Goal: Complete application form

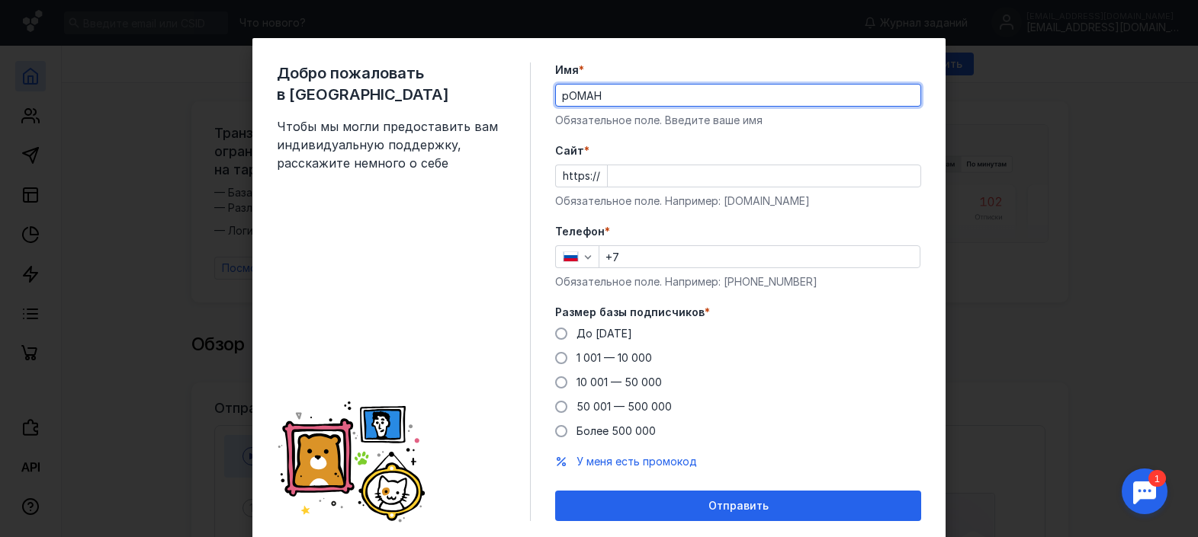
click at [565, 97] on input "рОМАН" at bounding box center [738, 95] width 364 height 21
click at [601, 101] on input "РОМАН" at bounding box center [738, 95] width 364 height 21
type input "Р"
type input "Роман"
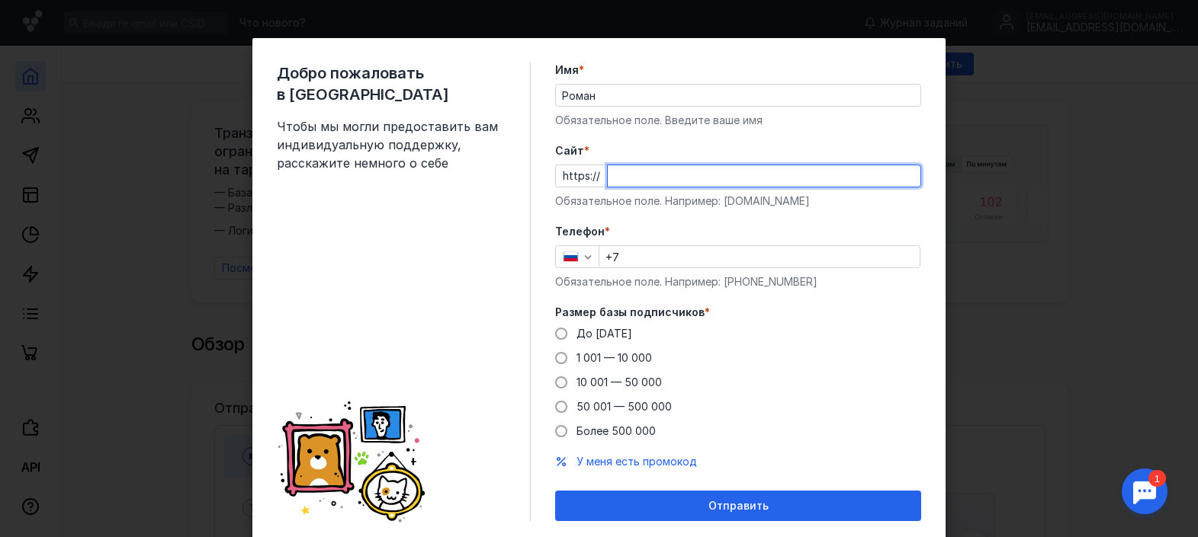
click at [632, 180] on input "Cайт *" at bounding box center [764, 175] width 313 height 21
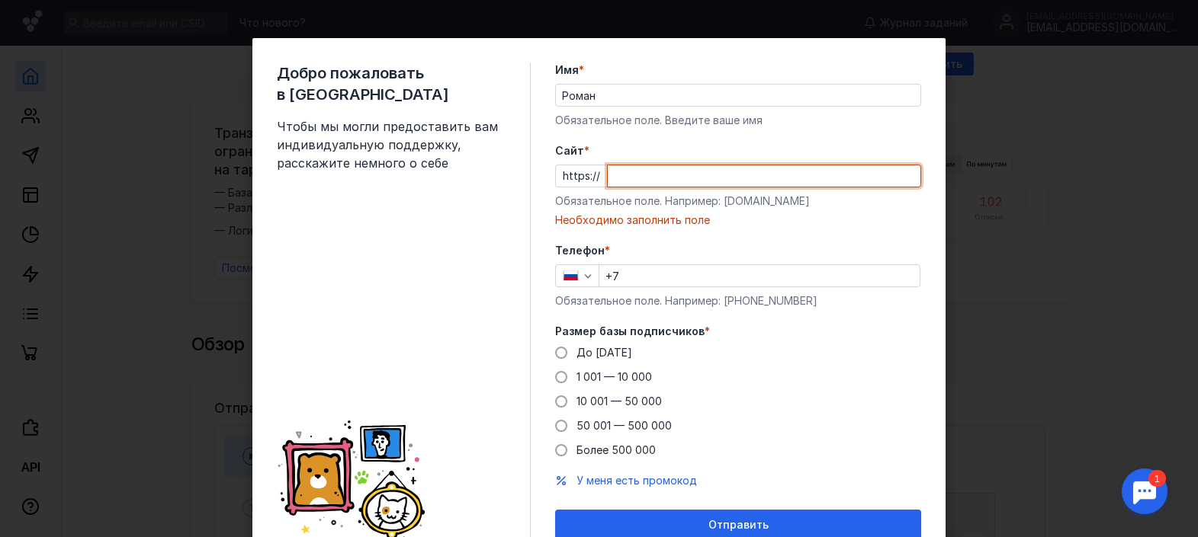
click at [630, 172] on input "Cайт *" at bounding box center [764, 175] width 313 height 21
paste input "[DOMAIN_NAME][URL]"
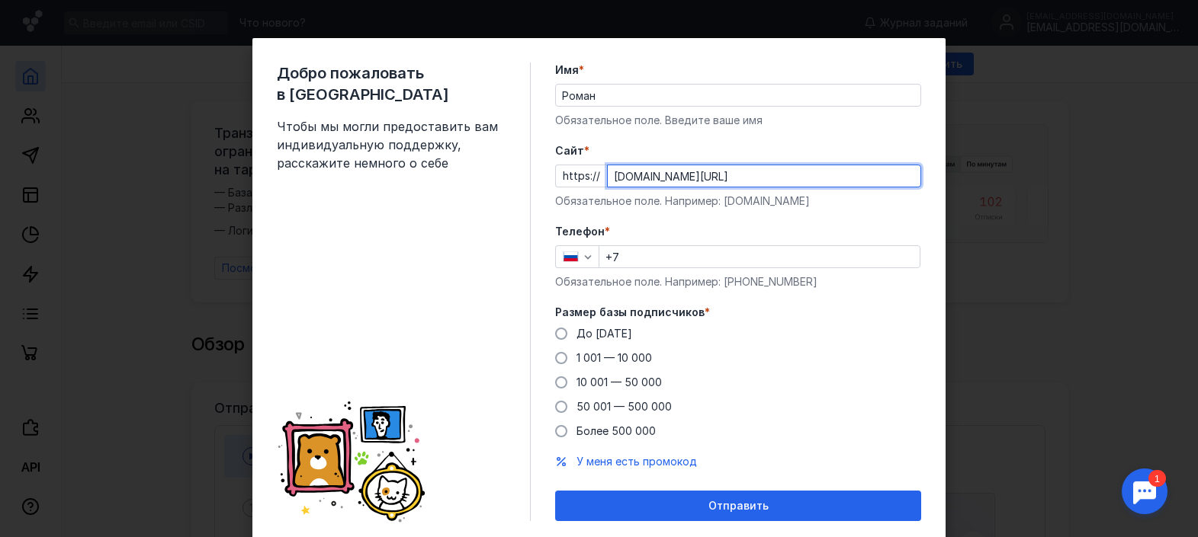
type input "[DOMAIN_NAME][URL]"
click at [653, 254] on input "+7" at bounding box center [759, 256] width 320 height 21
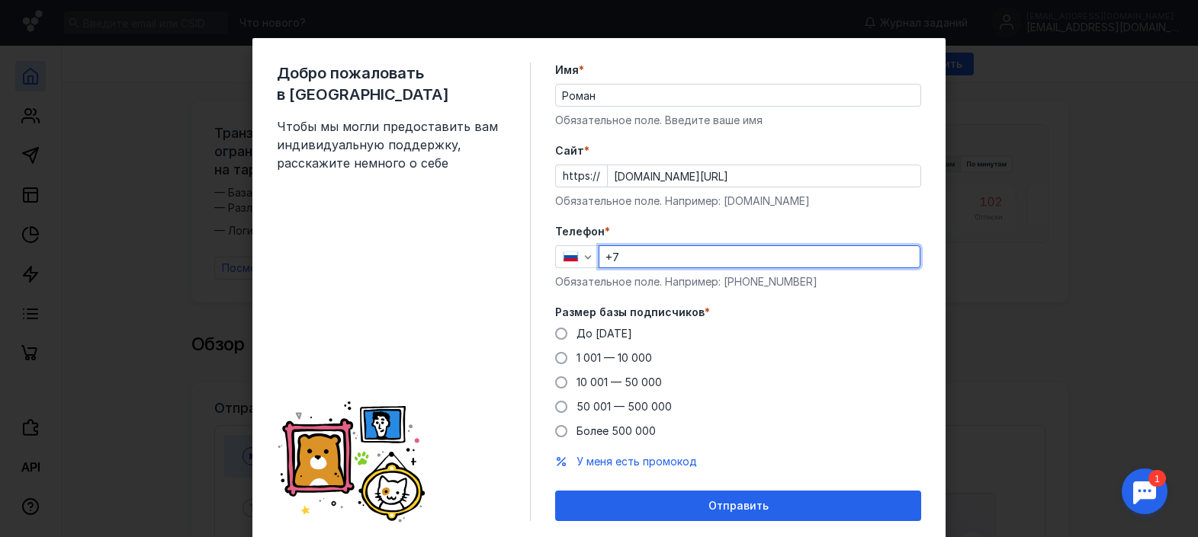
type input "[PHONE_NUMBER]"
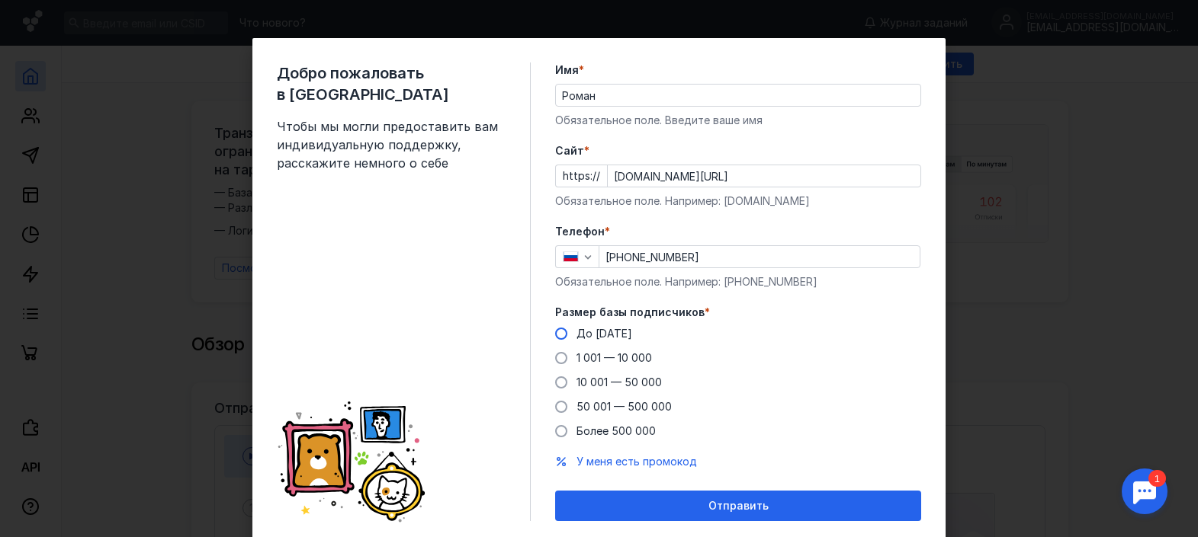
click at [560, 335] on span at bounding box center [561, 334] width 12 height 12
click at [0, 0] on input "До [DATE]" at bounding box center [0, 0] width 0 height 0
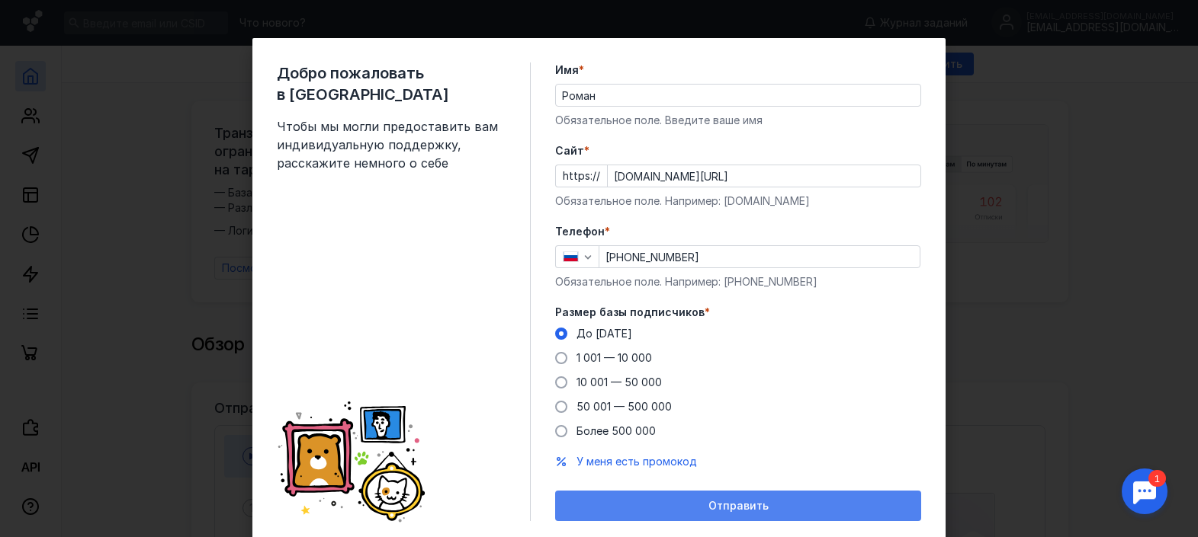
click at [694, 502] on div "Отправить" at bounding box center [738, 506] width 351 height 13
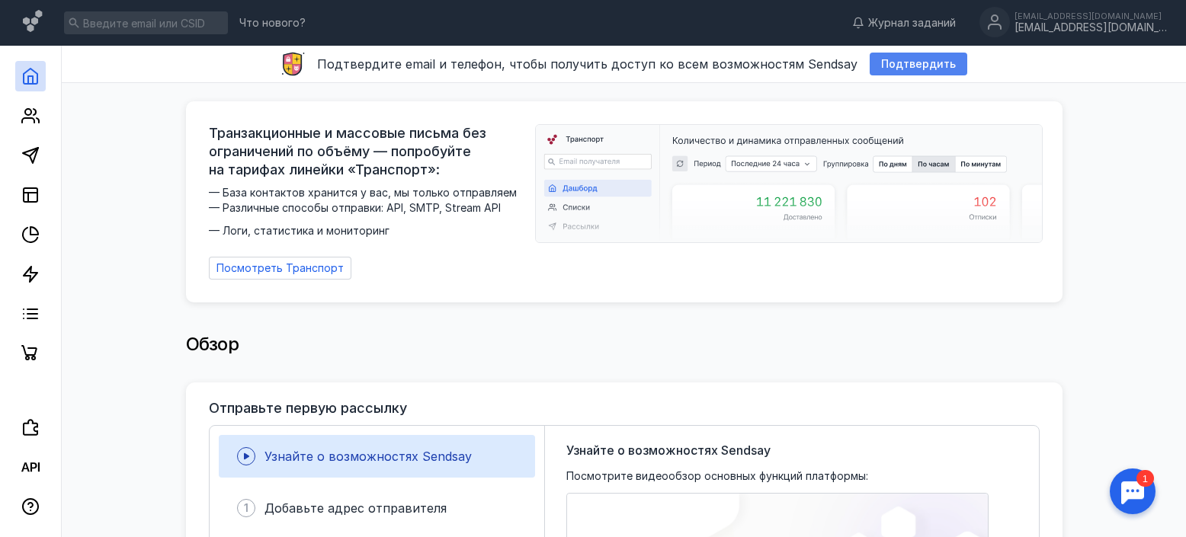
click at [912, 59] on span "Подтвердить" at bounding box center [918, 64] width 75 height 13
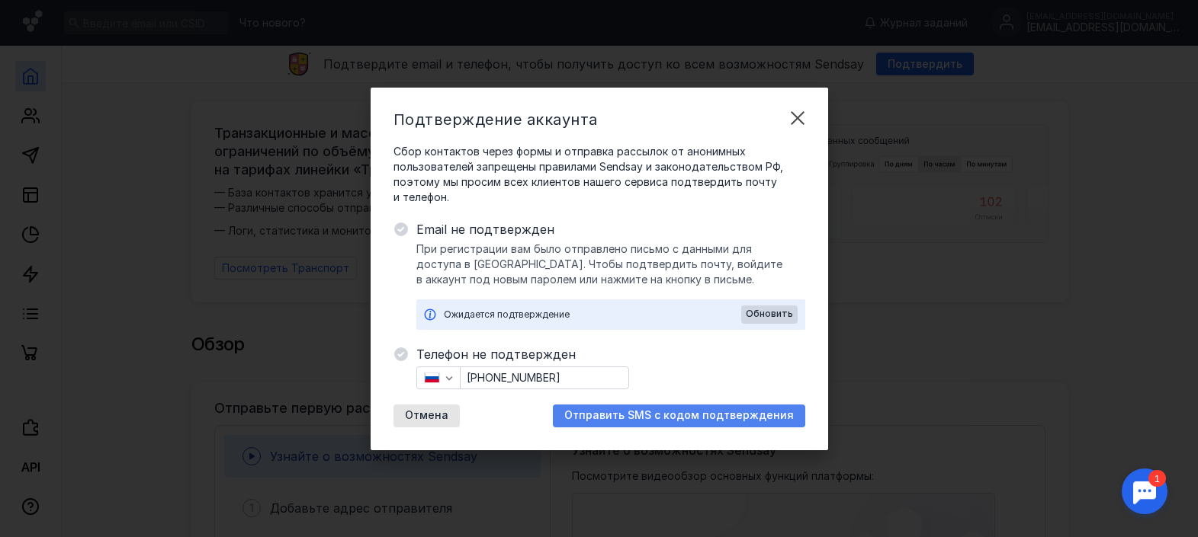
click at [663, 410] on span "Отправить SMS с кодом подтверждения" at bounding box center [678, 415] width 229 height 13
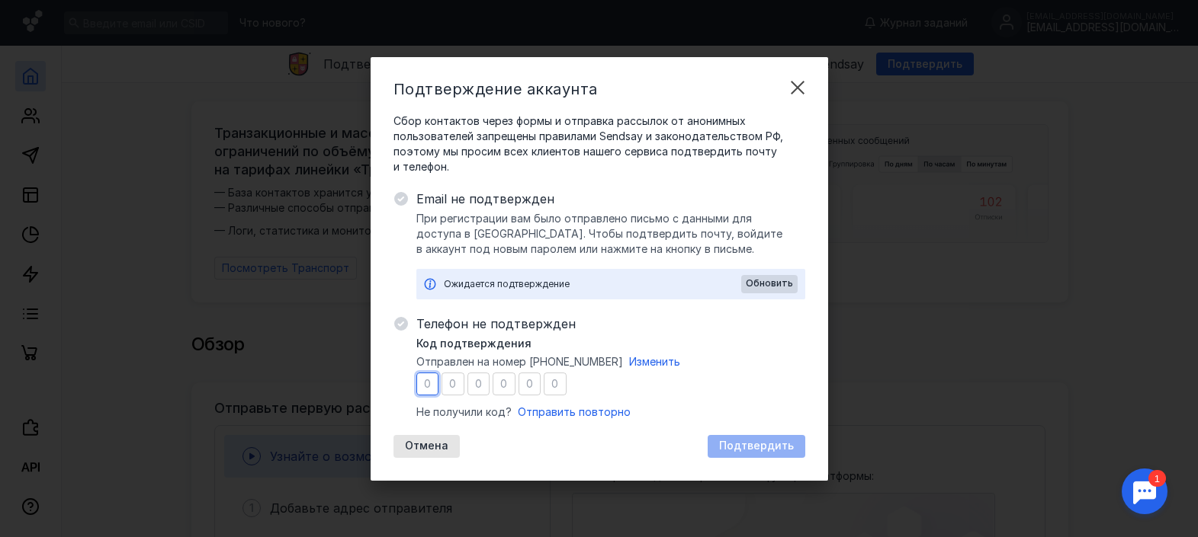
type input "3"
type input "2"
type input "9"
type input "5"
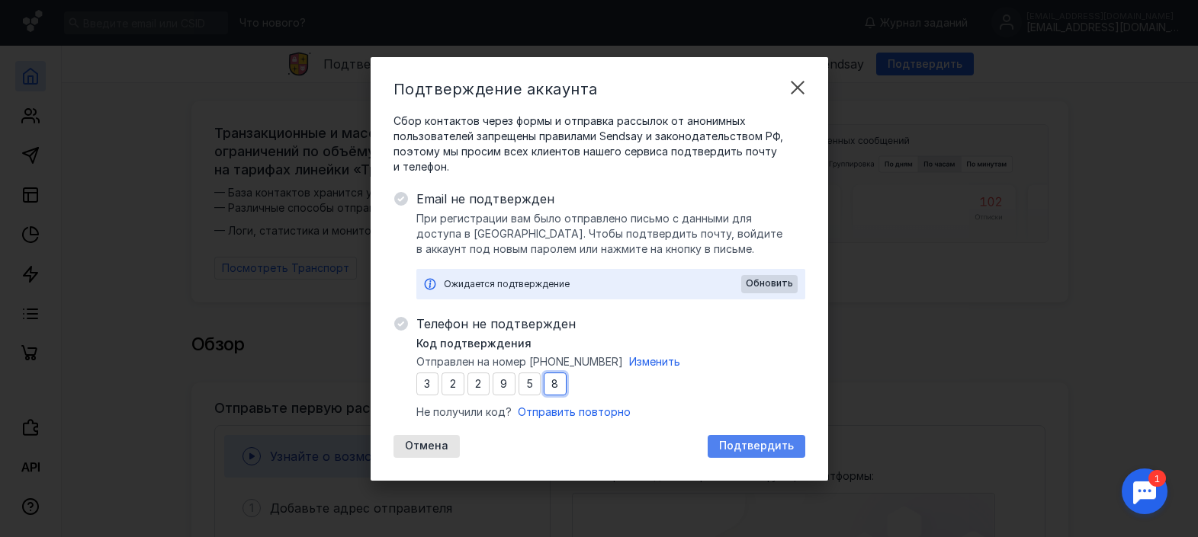
type input "8"
click at [733, 444] on span "Подтвердить" at bounding box center [756, 446] width 75 height 13
